Goal: Task Accomplishment & Management: Complete application form

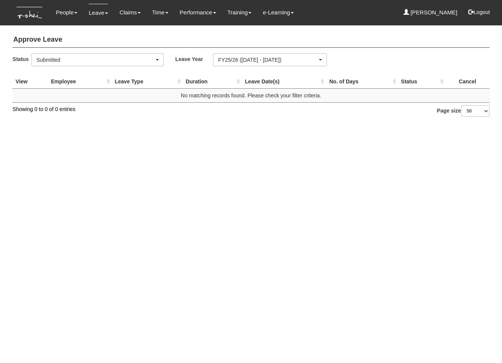
select select "50"
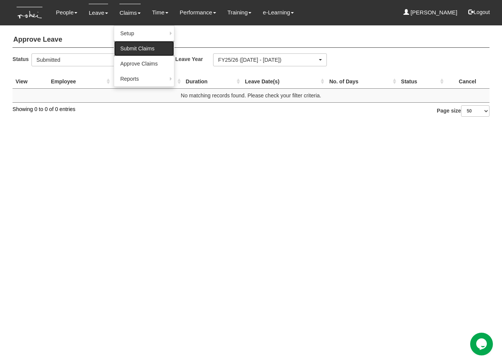
click at [128, 46] on link "Submit Claims" at bounding box center [144, 48] width 60 height 15
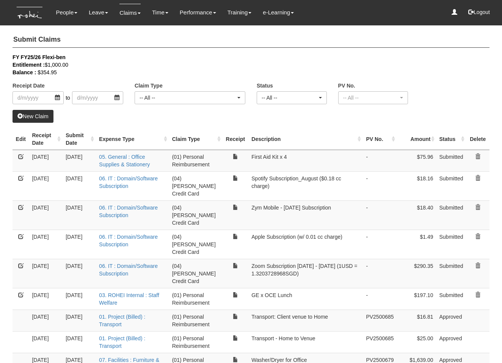
select select "50"
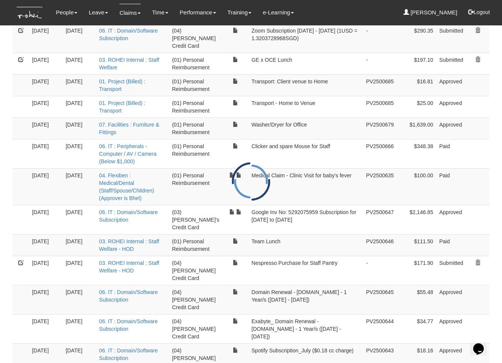
click at [337, 205] on td "Google Inv No: 5292075959 Subscription for [DATE] to [DATE]" at bounding box center [305, 219] width 115 height 29
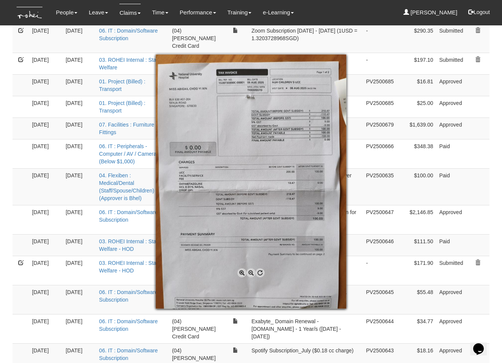
click at [367, 189] on div at bounding box center [251, 181] width 502 height 363
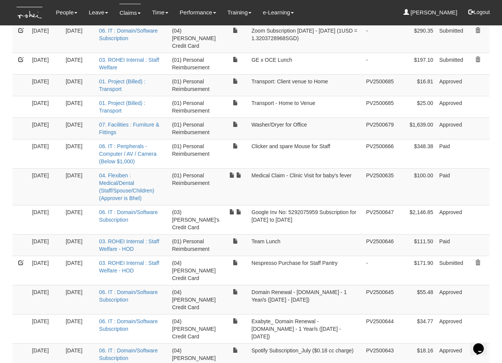
click at [326, 205] on td "Google Inv No: 5292075959 Subscription for [DATE] to [DATE]" at bounding box center [305, 219] width 115 height 29
drag, startPoint x: 323, startPoint y: 190, endPoint x: 247, endPoint y: 182, distance: 76.7
click at [248, 205] on td "Google Inv No: 5292075959 Subscription for [DATE] to [DATE]" at bounding box center [305, 219] width 115 height 29
copy td "Google Inv No: 5292075959 Subscription for [DATE] to [DATE]"
click at [356, 205] on td "Google Inv No: 5292075959 Subscription for [DATE] to [DATE]" at bounding box center [305, 219] width 115 height 29
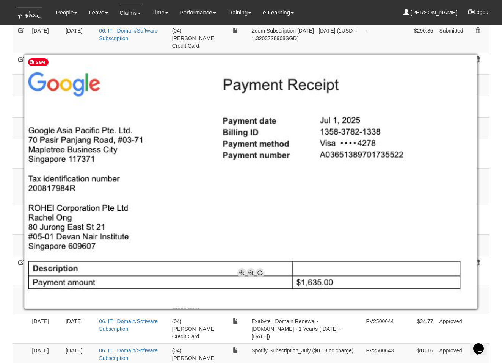
click at [483, 193] on div at bounding box center [251, 181] width 502 height 363
click at [488, 187] on div at bounding box center [251, 181] width 502 height 363
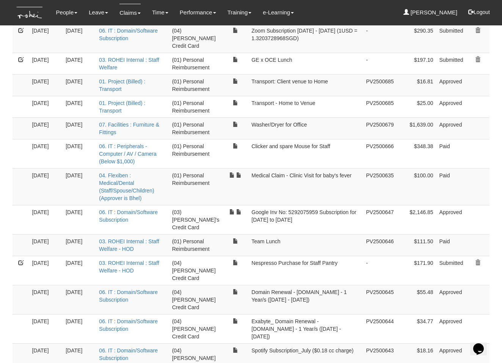
scroll to position [0, 0]
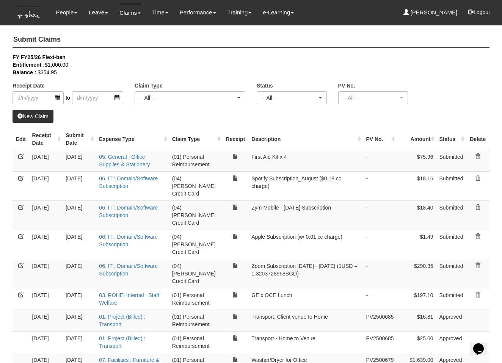
click at [39, 113] on link "New Claim" at bounding box center [33, 116] width 41 height 13
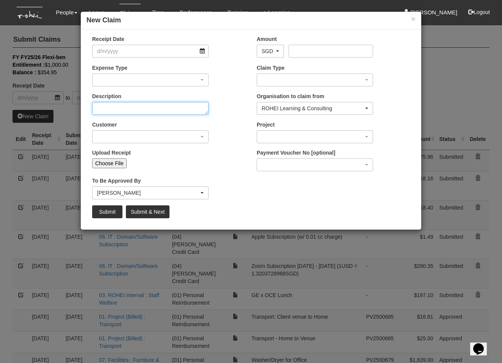
click at [132, 113] on textarea "Description" at bounding box center [150, 108] width 116 height 13
paste textarea "Google Inv No: 5292075959 Subscription for [DATE] to [DATE]"
click at [154, 109] on textarea "Google Inv No: 5292075959 Subscription for [DATE] to [DATE]" at bounding box center [150, 108] width 116 height 13
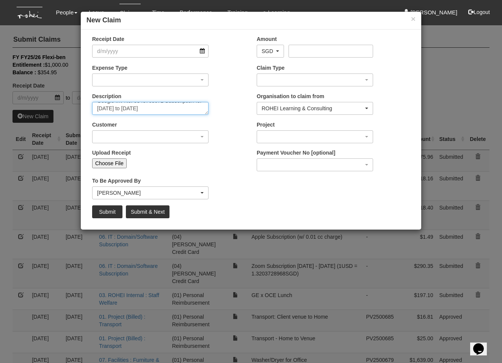
click at [103, 108] on textarea "Google Inv No: 5343768671 Subscription for [DATE] to [DATE]" at bounding box center [150, 108] width 116 height 13
click at [131, 108] on textarea "Google Inv No: 5343768671 Subscription for [DATE] to [DATE]" at bounding box center [150, 108] width 116 height 13
click at [134, 107] on textarea "Google Inv No: 5343768671 Subscription for [DATE] to [DATE]" at bounding box center [150, 108] width 116 height 13
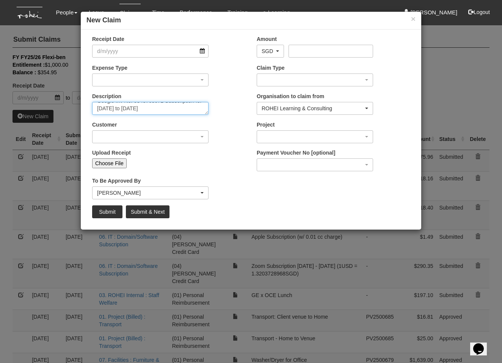
click at [144, 107] on textarea "Google Inv No: 5343768671 Subscription for [DATE] to [DATE]" at bounding box center [150, 108] width 116 height 13
click at [146, 107] on textarea "Google Inv No: 5343768671 Subscription for [DATE] to [DATE]" at bounding box center [150, 108] width 116 height 13
type textarea "Google Inv No: 5343768671 Subscription for [DATE] to [DATE]"
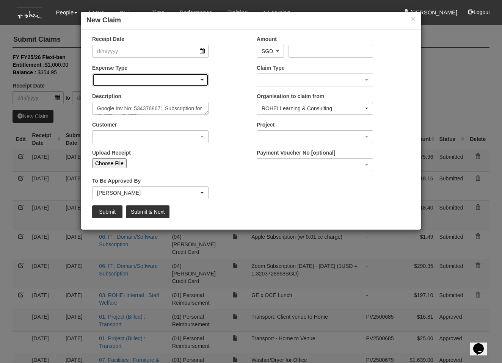
click at [124, 80] on div "button" at bounding box center [151, 80] width 116 height 12
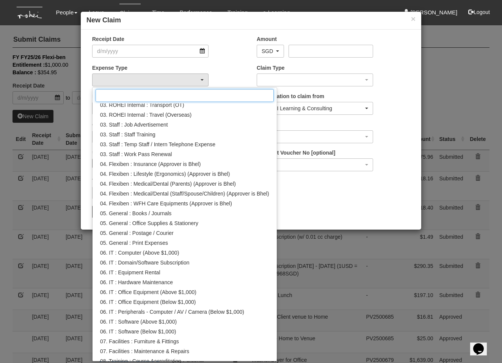
scroll to position [162, 0]
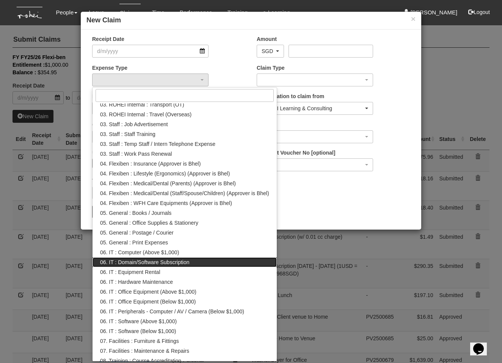
click at [170, 259] on span "06. IT : Domain/Software Subscription" at bounding box center [144, 263] width 89 height 8
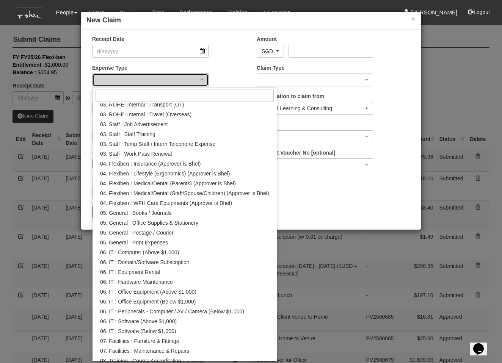
select select "180"
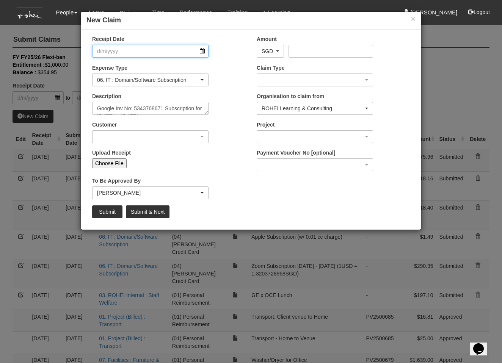
click at [133, 52] on input "Receipt Date" at bounding box center [150, 51] width 116 height 13
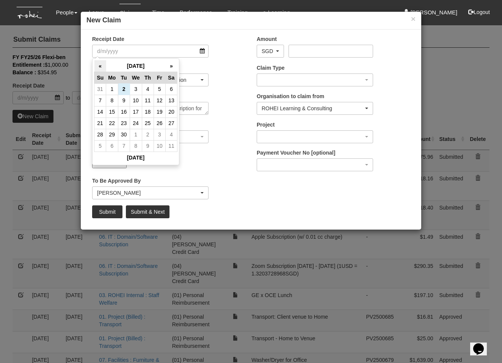
click at [104, 65] on th "«" at bounding box center [100, 66] width 12 height 12
click at [157, 88] on td "1" at bounding box center [160, 88] width 12 height 11
type input "[DATE]"
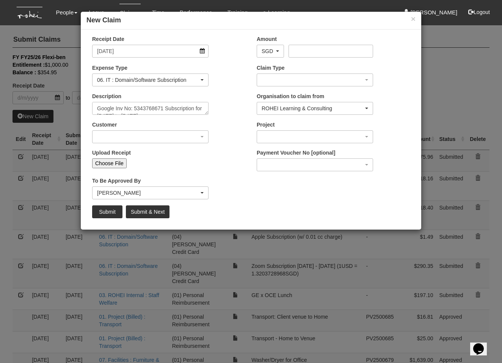
click at [108, 166] on input "Choose File" at bounding box center [109, 164] width 35 height 10
type input "C:\fakepath\5343768671.pdf"
type input "Choose Another File"
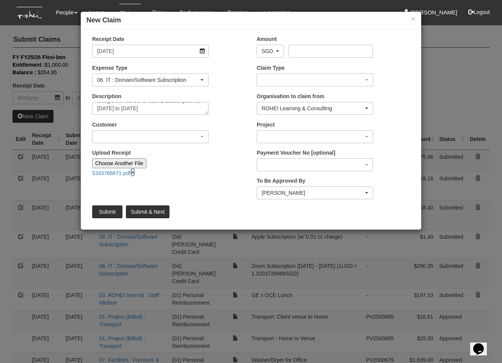
click at [135, 175] on link "×" at bounding box center [132, 172] width 5 height 9
type input "Choose File"
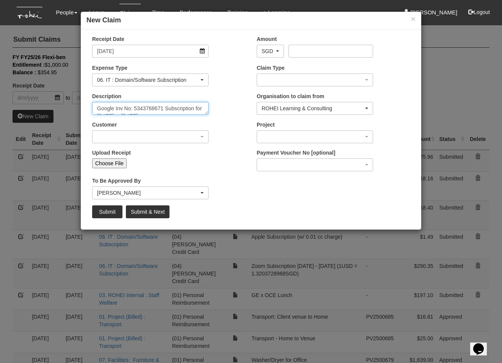
click at [152, 107] on textarea "Google Inv No: 5343768671 Subscription for [DATE] to [DATE]" at bounding box center [150, 108] width 116 height 13
type textarea "Google Inv No: 5315897162 Subscription for [DATE] to [DATE]"
click at [112, 157] on div "Upload Receipt Choose File" at bounding box center [150, 158] width 128 height 19
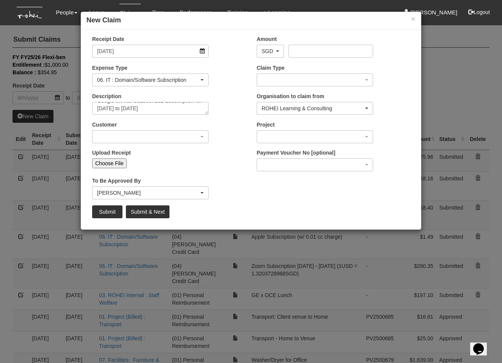
click at [110, 160] on input "Choose File" at bounding box center [109, 164] width 35 height 10
type input "C:\fakepath\5315897162.pdf"
type input "Choose Another File"
click at [117, 166] on input "Choose Another File" at bounding box center [119, 164] width 54 height 10
type input "C:\fakepath\Screenshot [DATE] 4.07.35 PM.png"
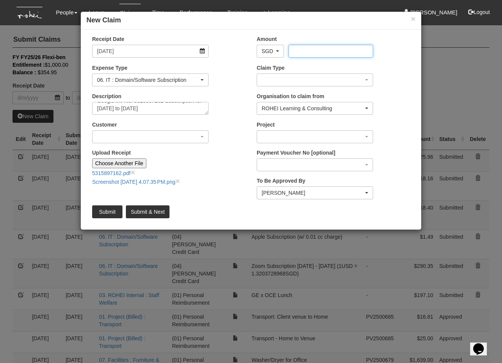
click at [312, 53] on input "Amount" at bounding box center [331, 51] width 84 height 13
paste input "2193.90"
type input "2193.90"
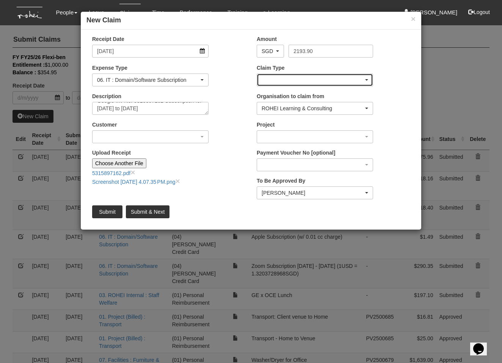
click at [298, 82] on div "button" at bounding box center [315, 80] width 116 height 12
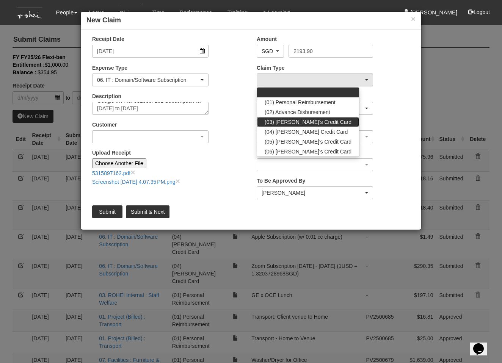
click at [304, 126] on span "(03) [PERSON_NAME]'s Credit Card" at bounding box center [308, 122] width 87 height 8
select select "15"
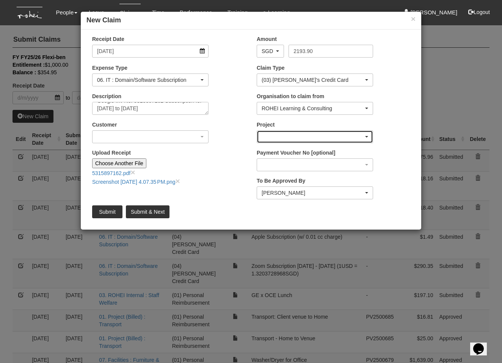
click at [296, 135] on div "button" at bounding box center [315, 137] width 116 height 12
drag, startPoint x: 239, startPoint y: 141, endPoint x: 231, endPoint y: 141, distance: 8.0
click at [239, 141] on div "Customer (N/A) _ROHEI Internal 3M ASIA PACIFIC PRIVATE LTD [DOMAIN_NAME] AbbVie…" at bounding box center [168, 135] width 165 height 28
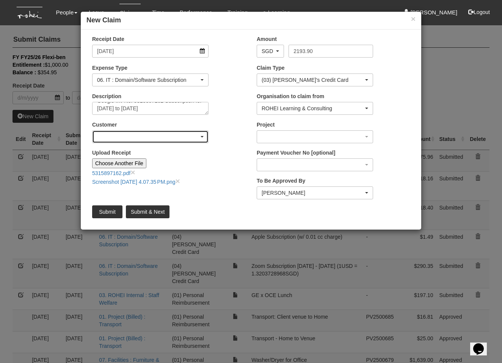
click at [166, 137] on div "button" at bounding box center [151, 137] width 116 height 12
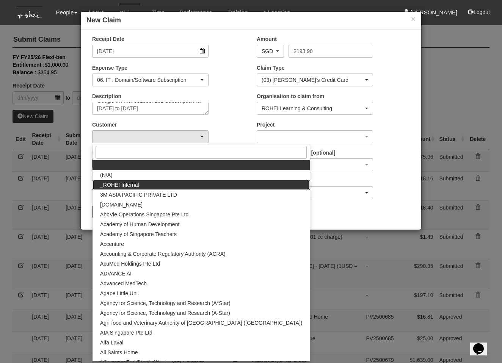
click at [131, 181] on span "_ROHEI Internal" at bounding box center [119, 185] width 39 height 8
select select "397"
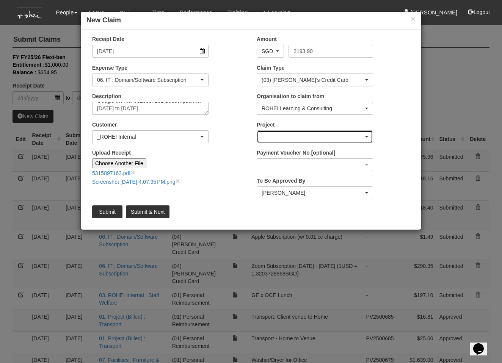
click at [281, 137] on div "button" at bounding box center [315, 137] width 116 height 12
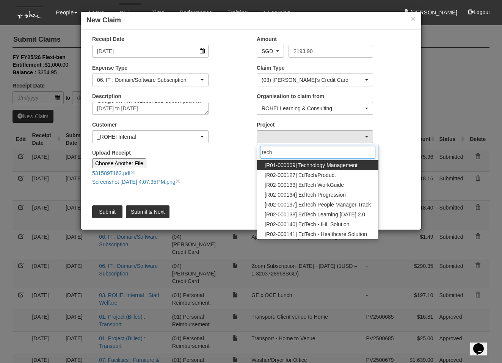
type input "tech"
click at [315, 165] on span "[R01-000009] Technology Management" at bounding box center [311, 166] width 93 height 8
select select "1486"
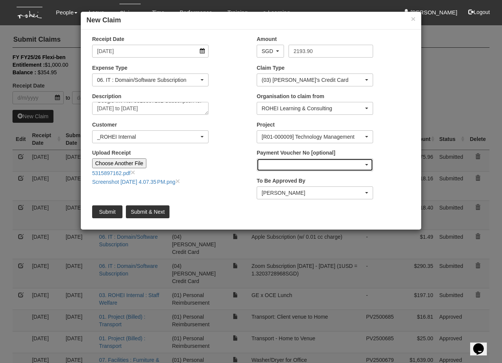
click at [309, 164] on div "button" at bounding box center [315, 165] width 116 height 12
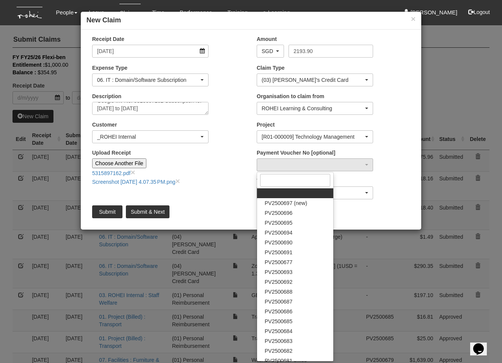
click at [224, 174] on div "Upload Receipt Choose Another File 5315897162.pdf × Screenshot [DATE] 4.07.35 P…" at bounding box center [168, 170] width 165 height 42
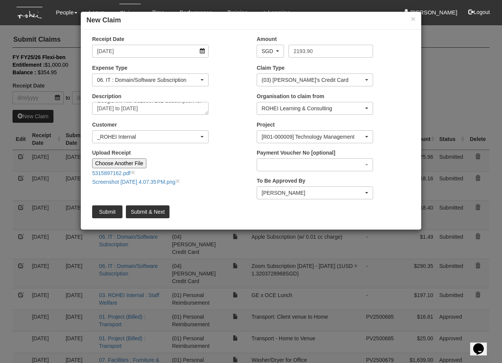
click at [239, 111] on div "Description Google Inv No: 5315897162 Subscription for [DATE] to [DATE]" at bounding box center [168, 107] width 165 height 28
click at [157, 212] on input "Submit & Next" at bounding box center [148, 212] width 44 height 13
type input "Choose File"
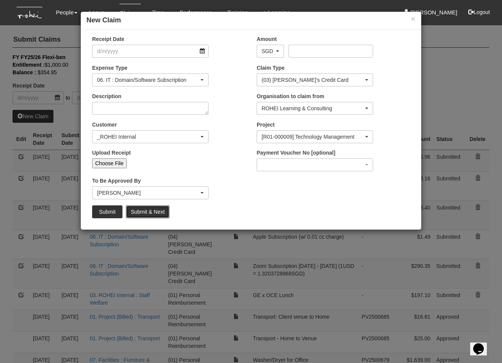
scroll to position [0, 0]
select select "50"
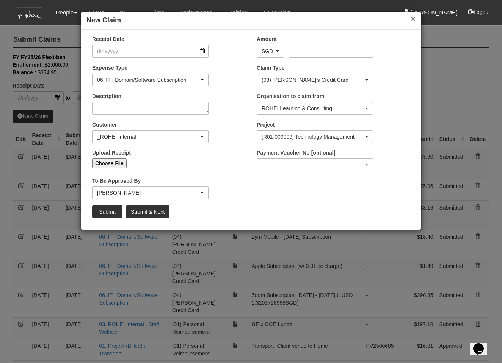
click at [413, 20] on button "×" at bounding box center [413, 19] width 5 height 8
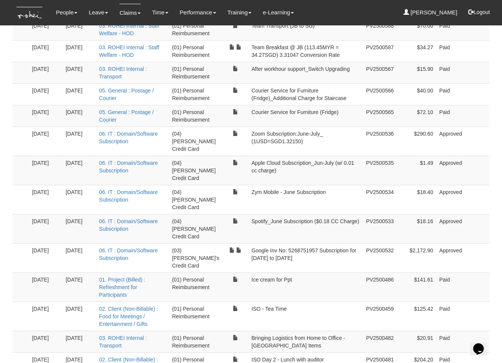
scroll to position [990, 0]
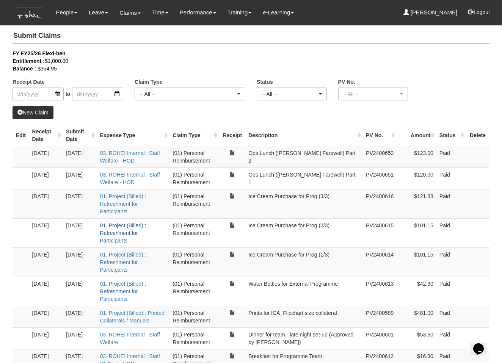
scroll to position [0, 0]
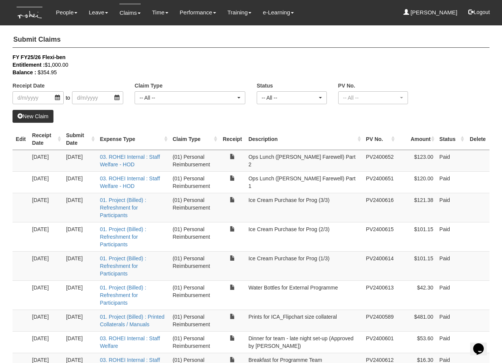
click at [40, 108] on div "Receipt Date to Claim Type -- All -- (01) Personal Reimbursement (02) Advance D…" at bounding box center [251, 81] width 488 height 57
click at [39, 111] on link "New Claim" at bounding box center [33, 116] width 41 height 13
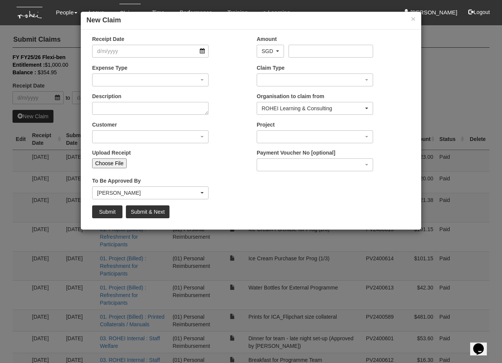
click at [242, 62] on div "Receipt Date" at bounding box center [168, 49] width 165 height 28
click at [117, 159] on input "Choose File" at bounding box center [109, 164] width 35 height 10
type input "C:\fakepath\Invoice-1B4810E2-0029.pdf"
type input "Choose Another File"
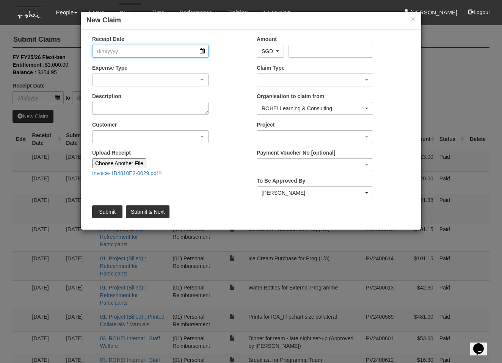
click at [143, 53] on input "Receipt Date" at bounding box center [150, 51] width 116 height 13
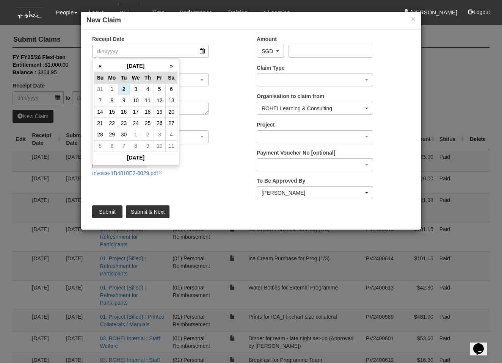
click at [226, 69] on div "Expense Type 01. Project (Billed) : Food for FGDs / Meetings 01. Project (Bille…" at bounding box center [168, 78] width 165 height 28
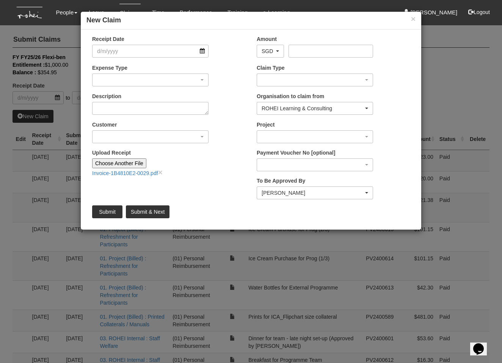
click at [126, 43] on div "Receipt Date" at bounding box center [150, 46] width 128 height 22
click at [122, 47] on input "Receipt Date" at bounding box center [150, 51] width 116 height 13
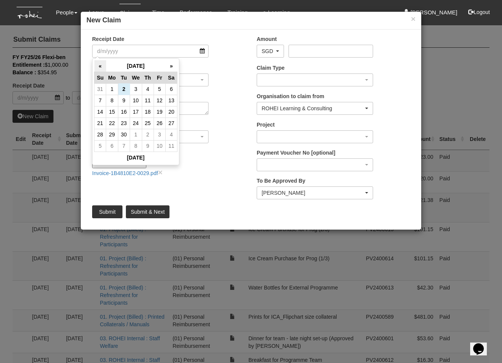
click at [95, 69] on th "«" at bounding box center [100, 66] width 12 height 12
click at [144, 120] on td "21" at bounding box center [148, 123] width 12 height 11
type input "[DATE]"
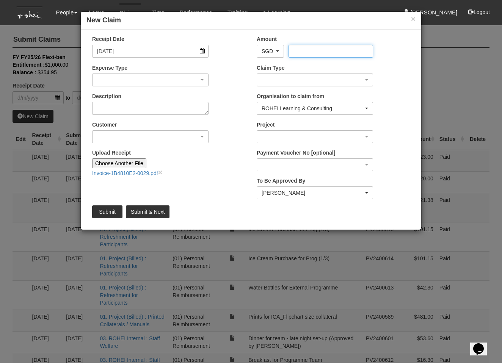
click at [336, 53] on input "Amount" at bounding box center [331, 51] width 84 height 13
paste input "158.48"
type input "158.48"
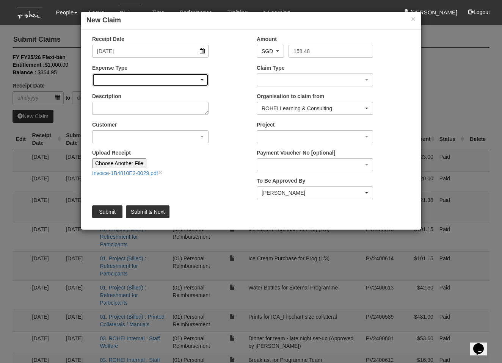
click at [157, 86] on div "button" at bounding box center [151, 80] width 116 height 12
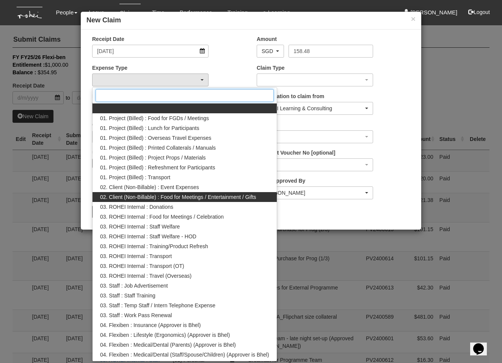
scroll to position [176, 0]
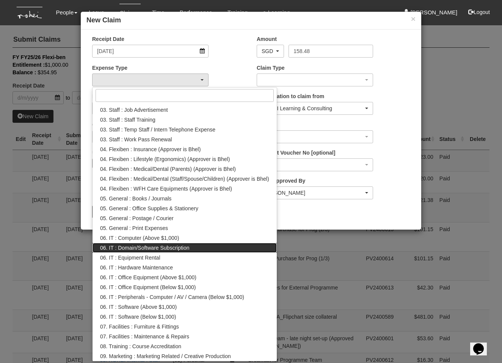
click at [165, 246] on span "06. IT : Domain/Software Subscription" at bounding box center [144, 248] width 89 height 8
select select "180"
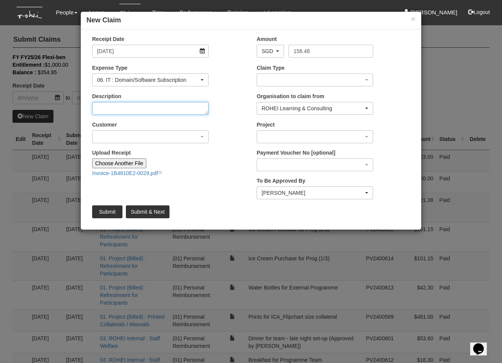
click at [121, 105] on textarea "Description" at bounding box center [150, 108] width 116 height 13
paste textarea "[DATE] – [DATE]"
type textarea "Miro Subscription [DATE] – [DATE]"
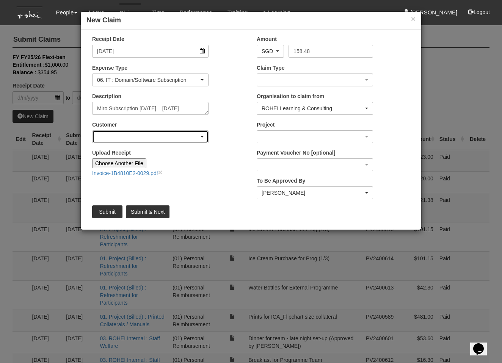
click at [143, 135] on div "button" at bounding box center [151, 137] width 116 height 12
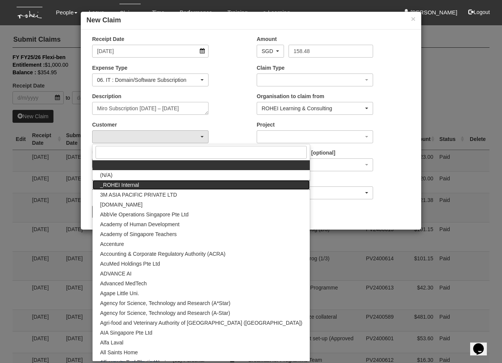
click at [131, 185] on span "_ROHEI Internal" at bounding box center [119, 185] width 39 height 8
select select "397"
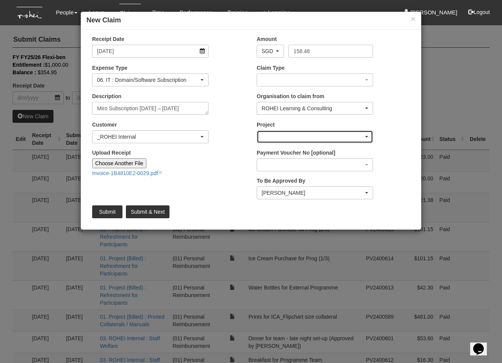
click at [271, 135] on div "button" at bounding box center [315, 137] width 116 height 12
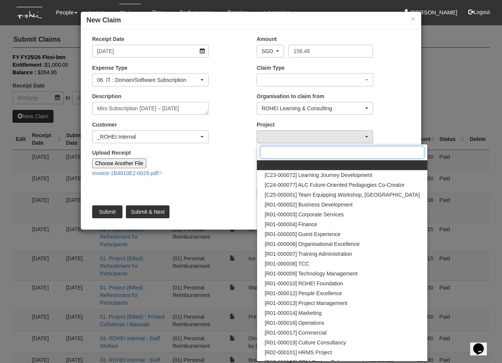
click at [290, 151] on input "Search" at bounding box center [342, 152] width 164 height 13
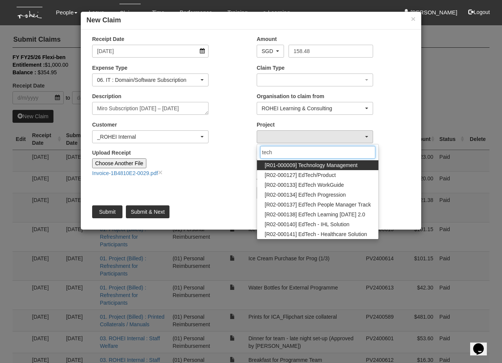
type input "tech"
click at [306, 163] on span "[R01-000009] Technology Management" at bounding box center [311, 166] width 93 height 8
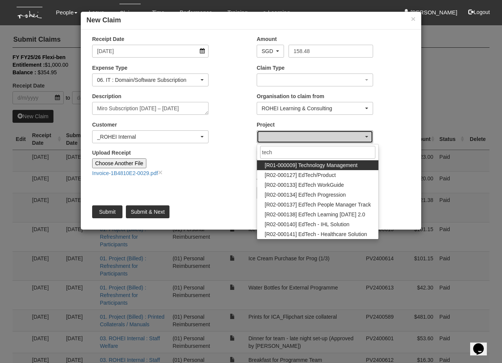
select select "1486"
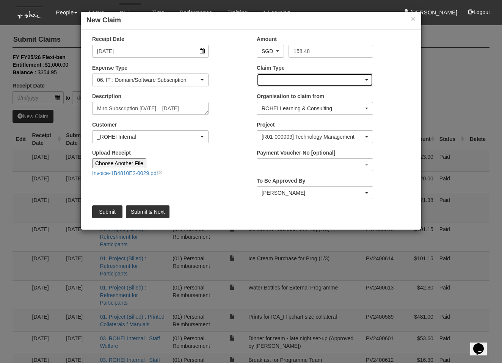
click at [284, 81] on div "button" at bounding box center [315, 80] width 116 height 12
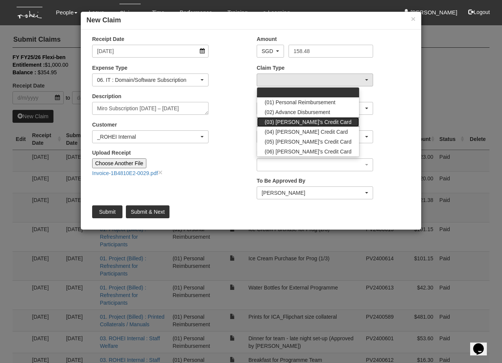
click at [295, 122] on span "(03) [PERSON_NAME]'s Credit Card" at bounding box center [308, 122] width 87 height 8
select select "15"
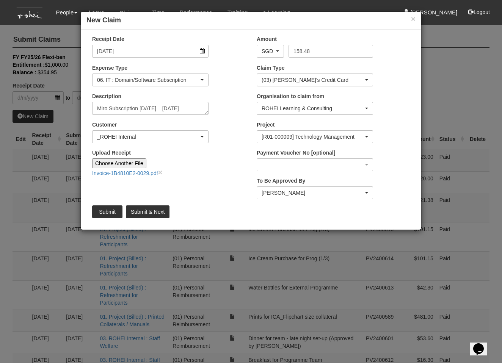
click at [227, 173] on div "Upload Receipt Choose Another File Invoice-1B4810E2-0029.pdf ×" at bounding box center [168, 166] width 165 height 34
click at [108, 212] on input "Submit" at bounding box center [107, 212] width 30 height 13
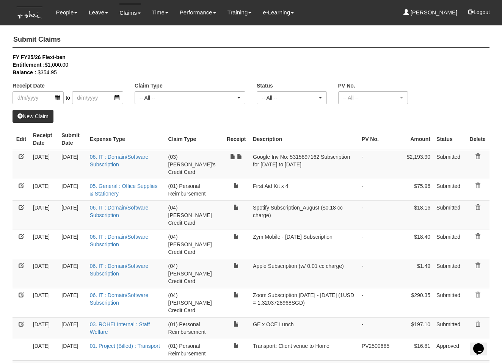
select select "50"
